Goal: Task Accomplishment & Management: Use online tool/utility

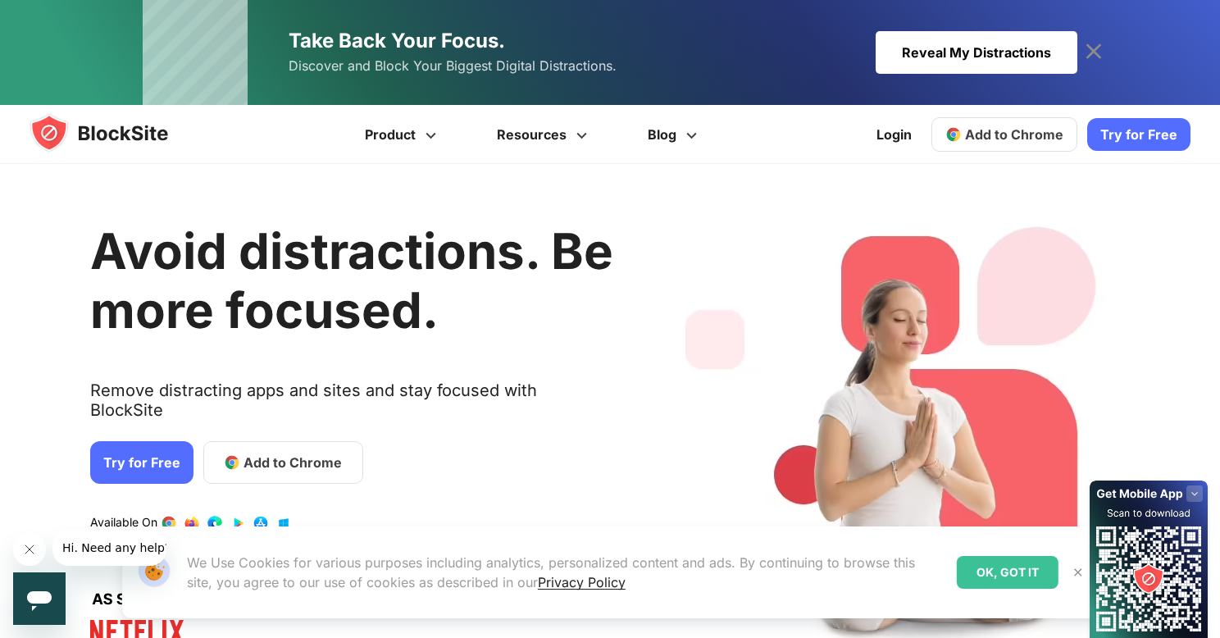
click at [1100, 43] on icon at bounding box center [1094, 52] width 26 height 26
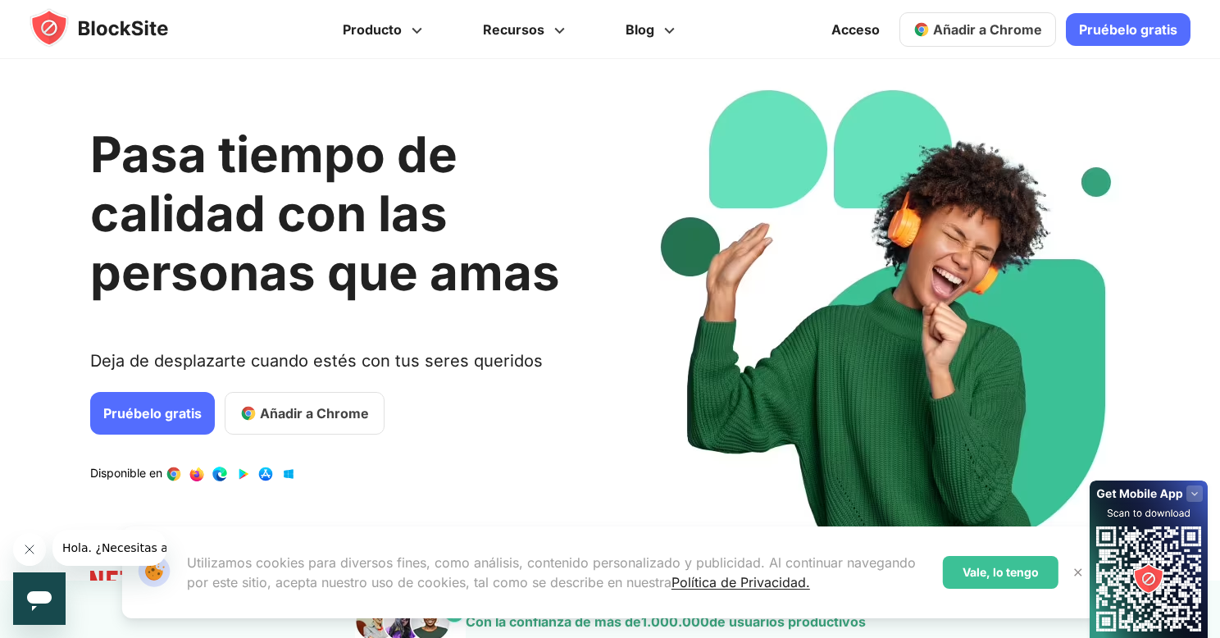
click at [622, 180] on div "Pasa tiempo de calidad con las personas que amas Deja de desplazarte cuando est…" at bounding box center [598, 342] width 1220 height 516
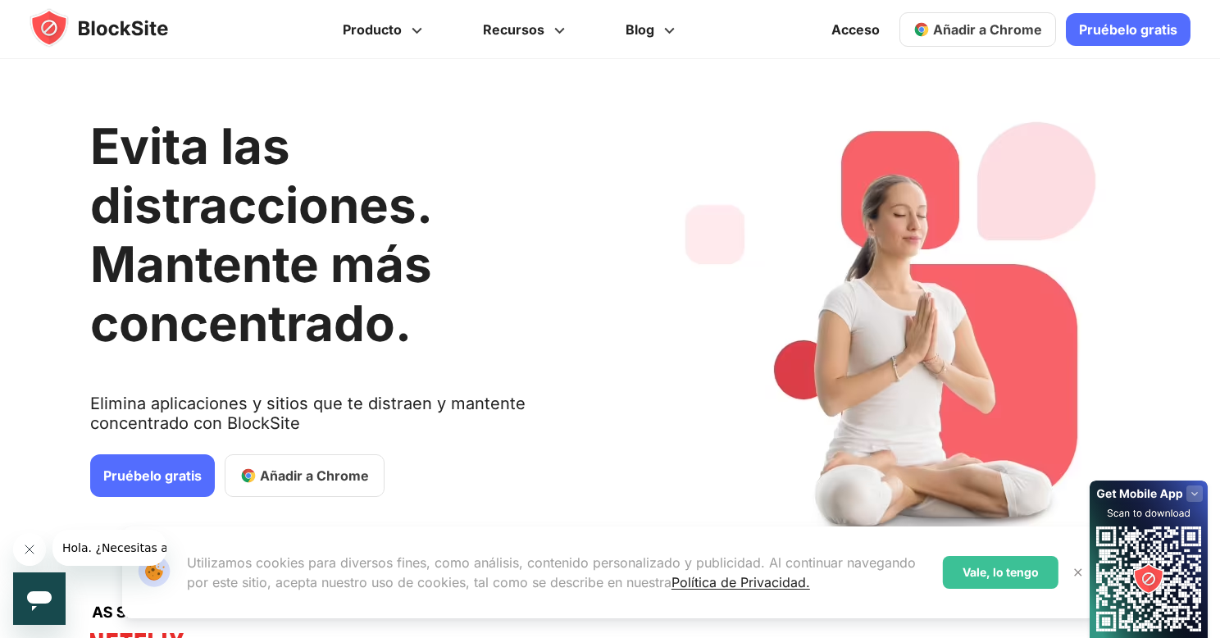
click at [34, 552] on icon "Cerrar mensaje de la compañía" at bounding box center [29, 549] width 13 height 13
click at [1077, 574] on img at bounding box center [1078, 572] width 13 height 13
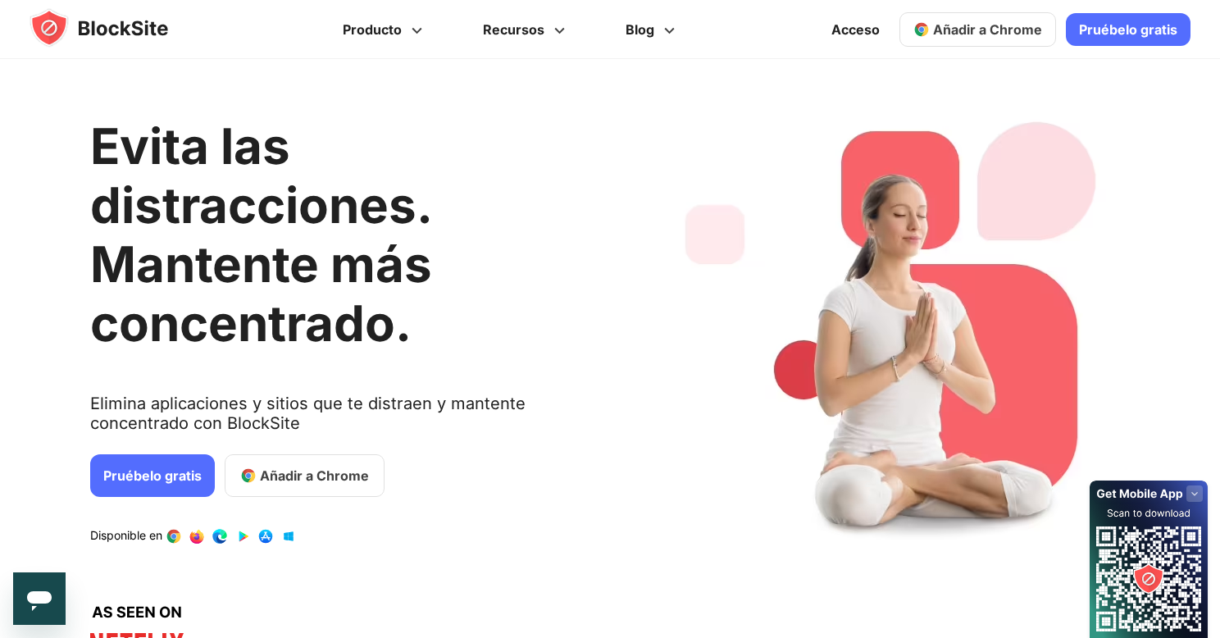
click at [548, 604] on div "Evita las distracciones. Mantente más concentrado. Elimina aplicaciones y sitio…" at bounding box center [351, 373] width 523 height 578
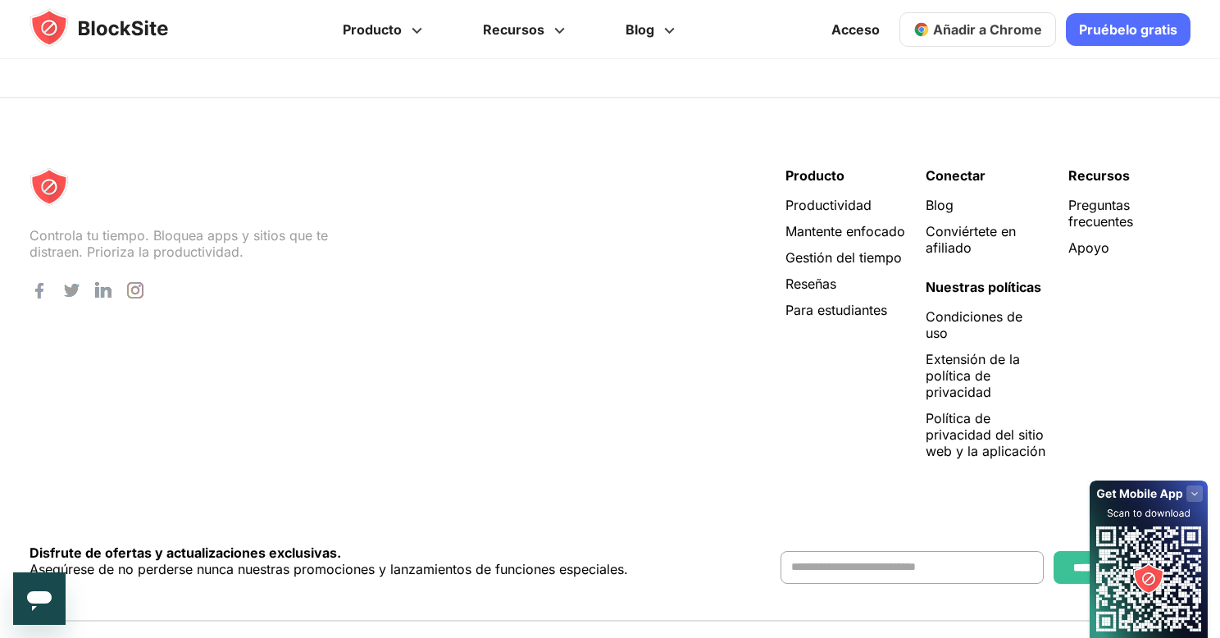
scroll to position [3504, 0]
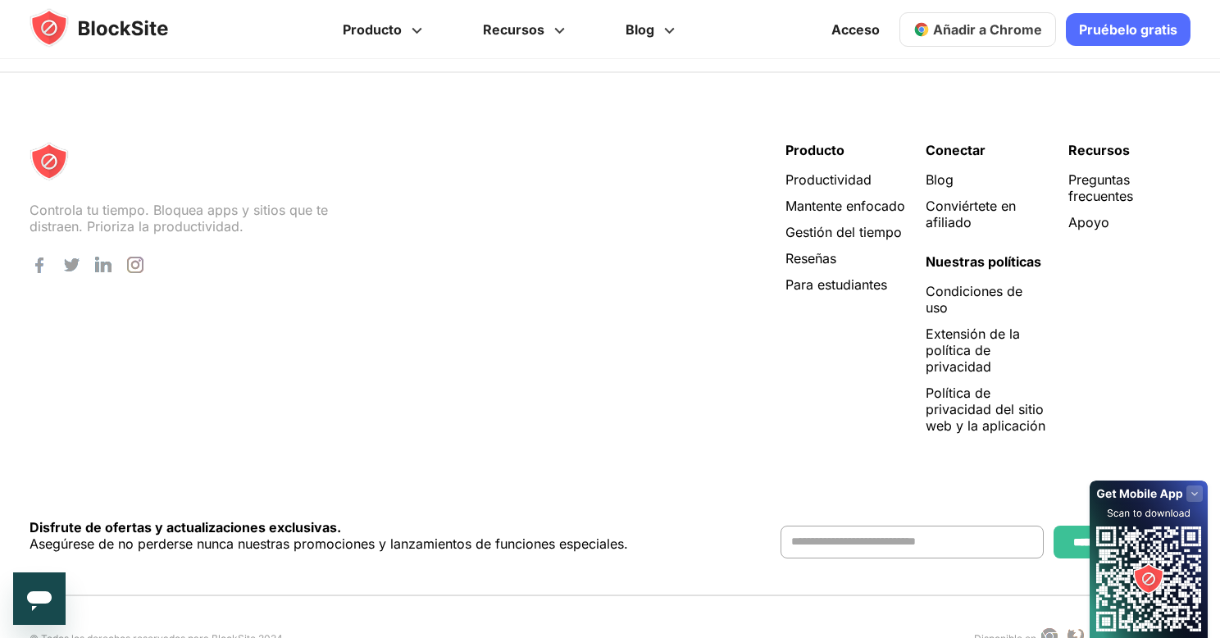
click at [947, 26] on font "Añadir a Chrome" at bounding box center [987, 29] width 109 height 16
